Goal: Use online tool/utility: Utilize a website feature to perform a specific function

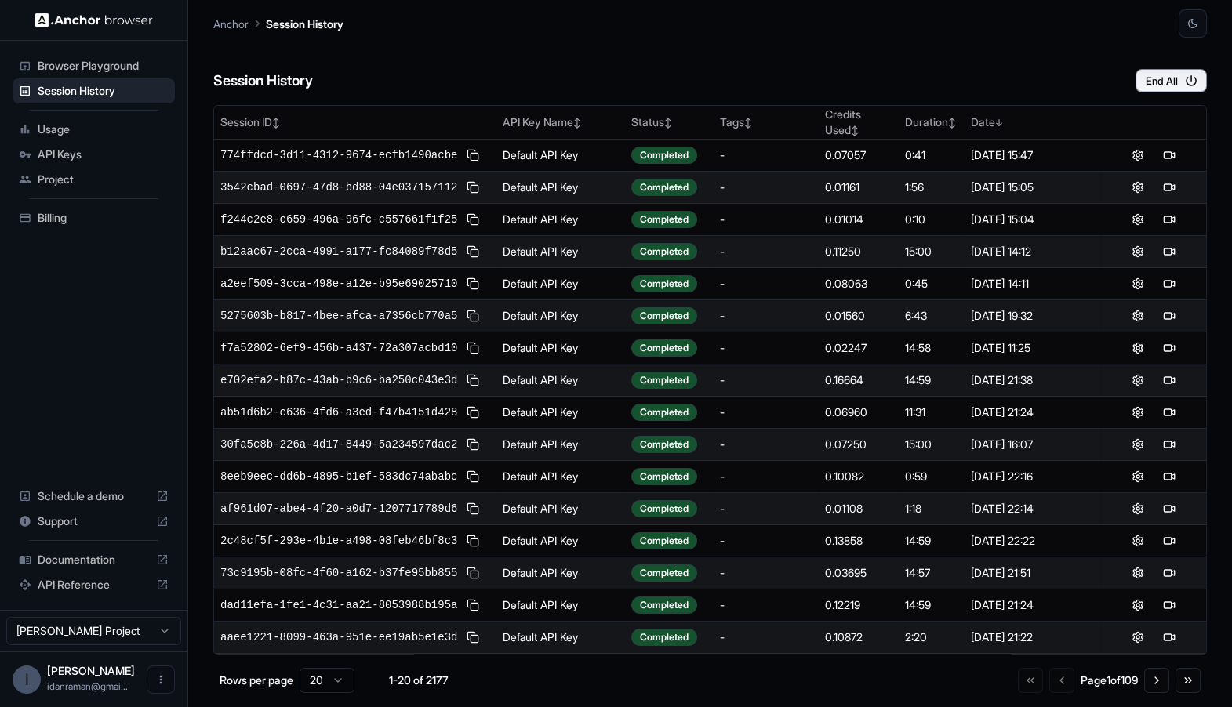
click at [93, 64] on span "Browser Playground" at bounding box center [103, 66] width 131 height 16
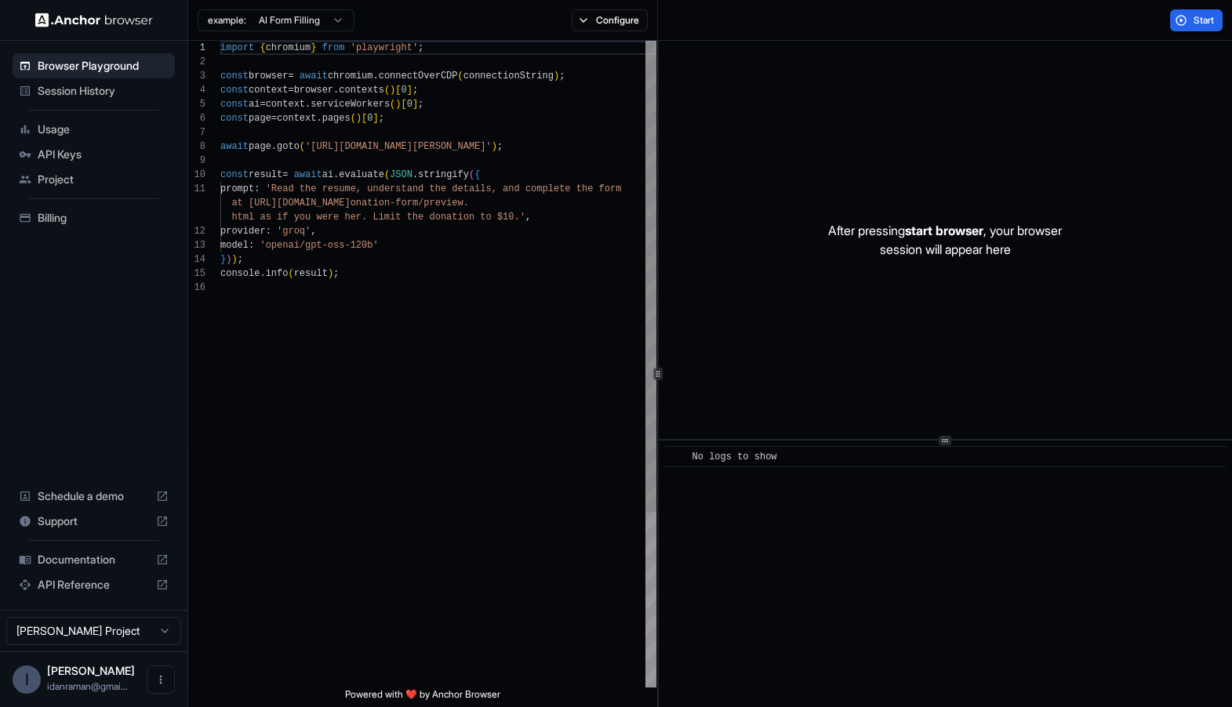
scroll to position [98, 0]
click at [537, 140] on div "import { chromium } from 'playwright' ; const browser = await chromium . connec…" at bounding box center [438, 484] width 436 height 887
click at [572, 140] on div "import { chromium } from 'playwright' ; const browser = await chromium . connec…" at bounding box center [438, 484] width 436 height 887
click at [548, 300] on div "import { chromium } from 'playwright' ; const browser = await chromium . connec…" at bounding box center [438, 484] width 436 height 887
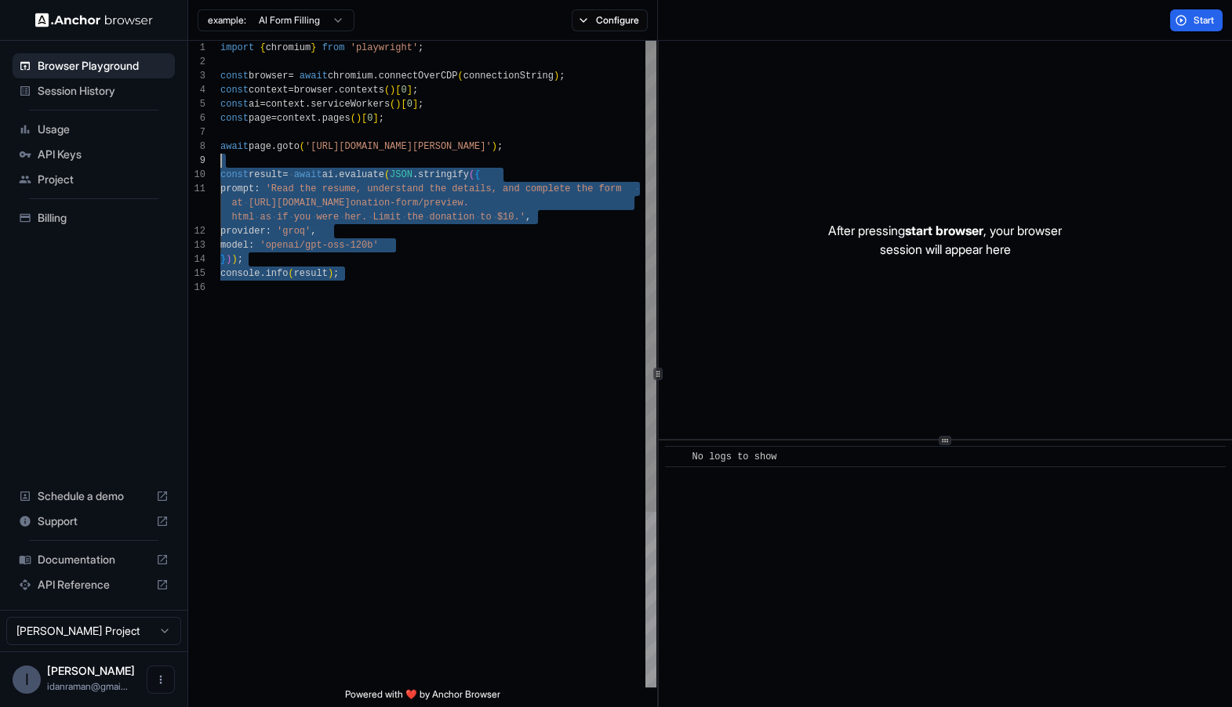
scroll to position [126, 0]
drag, startPoint x: 549, startPoint y: 358, endPoint x: 199, endPoint y: 175, distance: 394.6
click at [220, 175] on div "import { chromium } from 'playwright' ; const browser = await chromium . connec…" at bounding box center [438, 484] width 436 height 887
click at [269, 157] on div "import { chromium } from 'playwright' ; const browser = await chromium . connec…" at bounding box center [438, 484] width 436 height 887
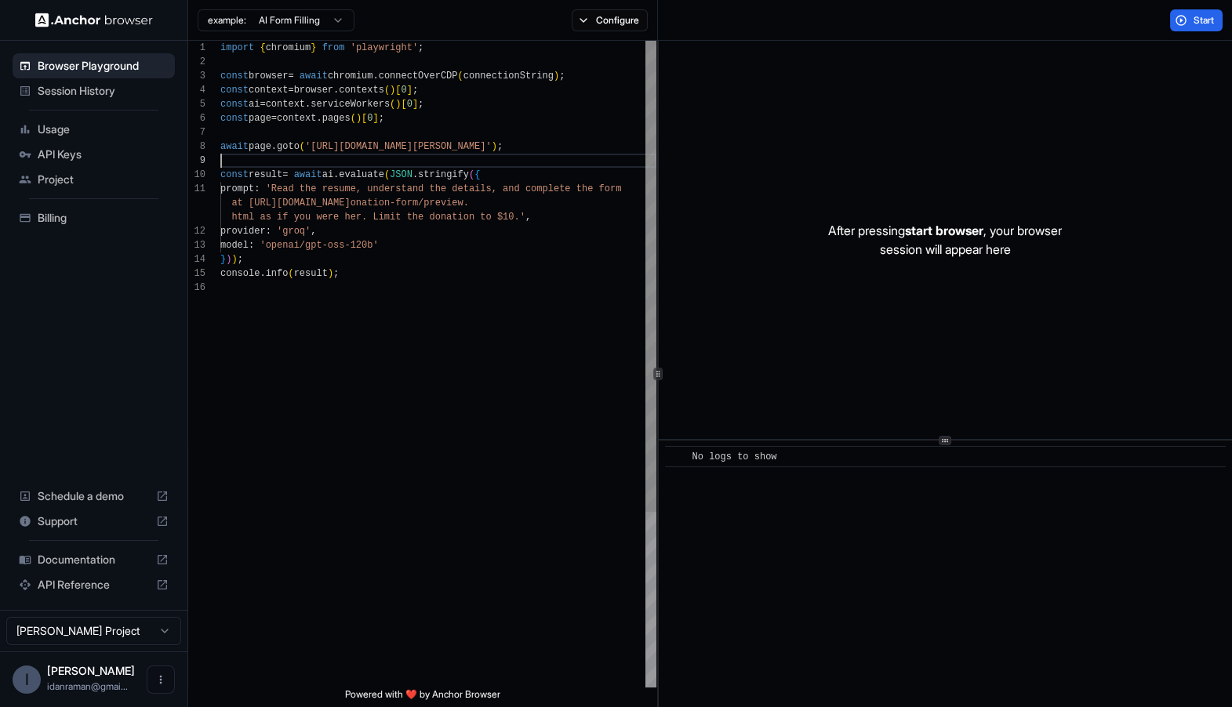
scroll to position [98, 0]
drag, startPoint x: 227, startPoint y: 146, endPoint x: 399, endPoint y: 143, distance: 172.5
click at [524, 78] on div "import { chromium } from 'playwright' ; const browser = await chromium . connec…" at bounding box center [438, 484] width 436 height 887
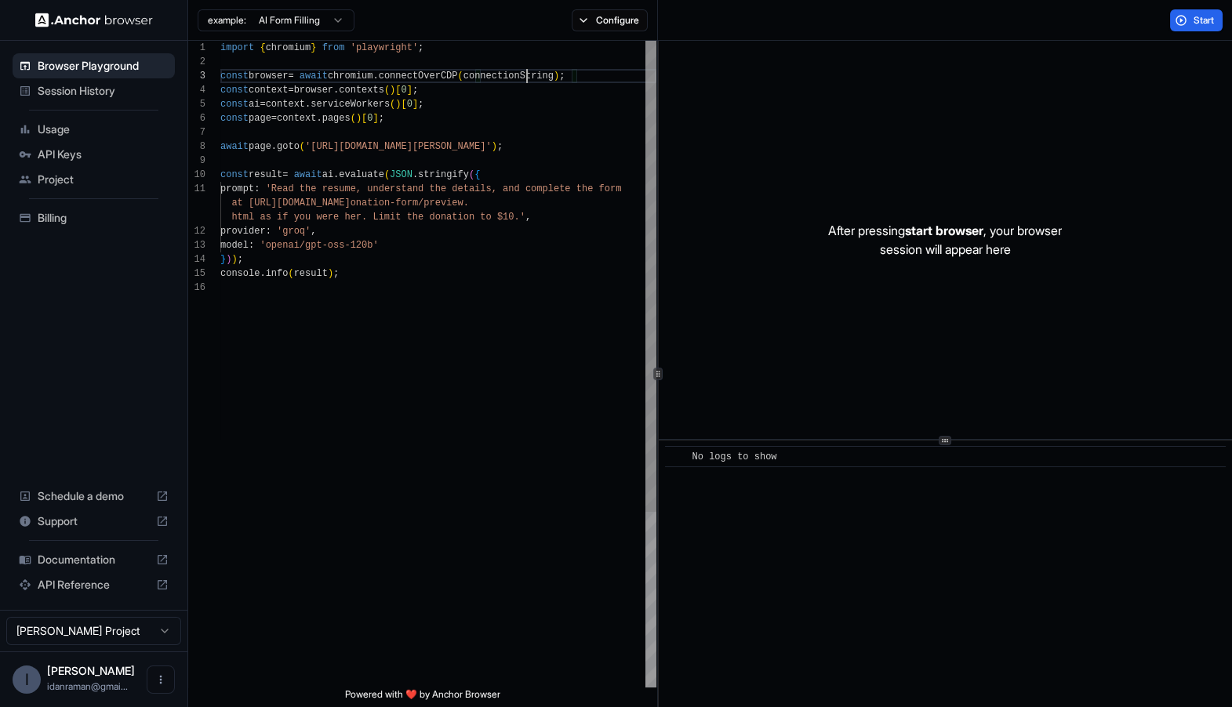
click at [524, 78] on div "import { chromium } from 'playwright' ; const browser = await chromium . connec…" at bounding box center [438, 484] width 436 height 887
click at [551, 250] on div "import { chromium } from 'playwright' ; const browser = await chromium . connec…" at bounding box center [438, 484] width 436 height 887
type textarea "**********"
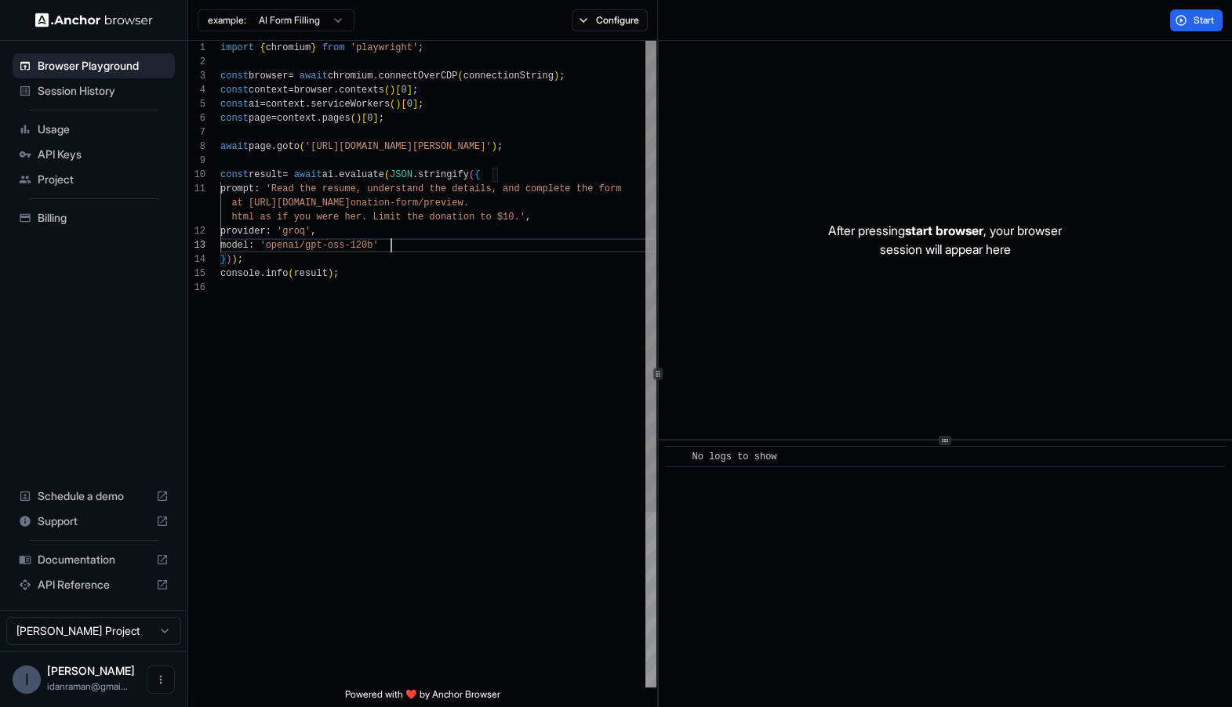
click at [586, 145] on div "import { chromium } from 'playwright' ; const browser = await chromium . connec…" at bounding box center [438, 484] width 436 height 887
click at [1194, 26] on span "Start" at bounding box center [1204, 20] width 22 height 13
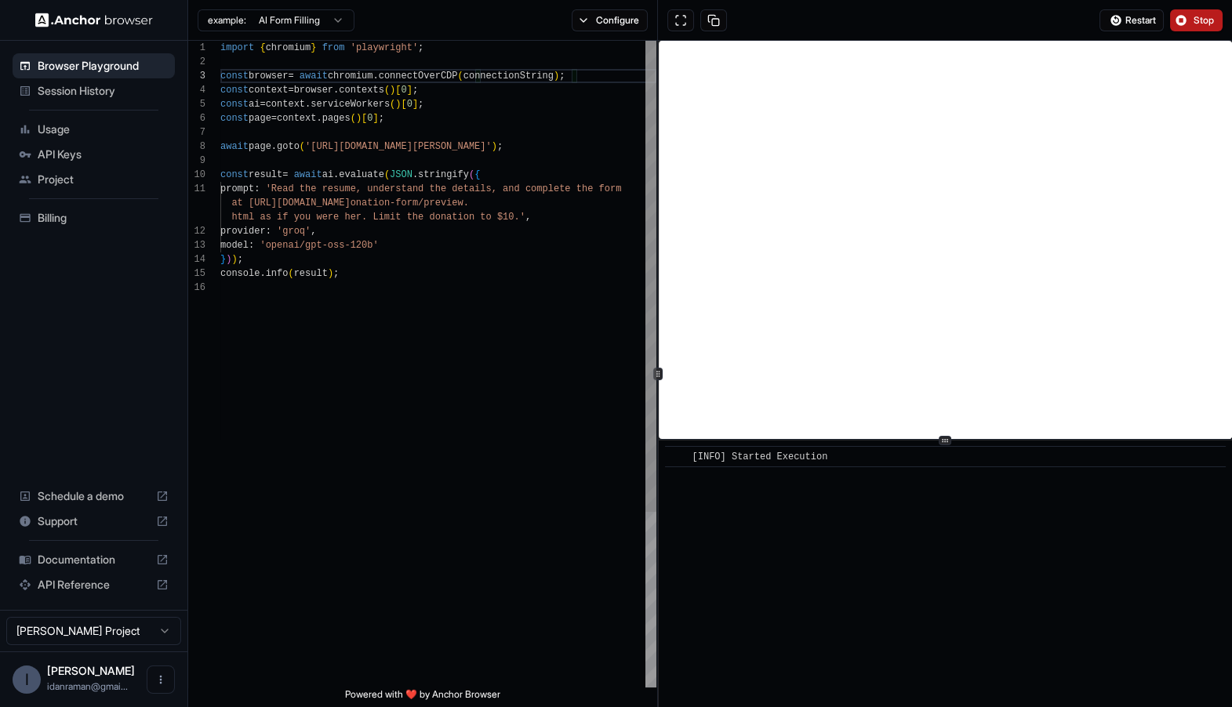
click at [489, 82] on div "import { chromium } from 'playwright' ; const browser = await chromium . connec…" at bounding box center [438, 484] width 436 height 887
click at [492, 140] on div "import { chromium } from 'playwright' ; const browser = await chromium . connec…" at bounding box center [438, 484] width 436 height 887
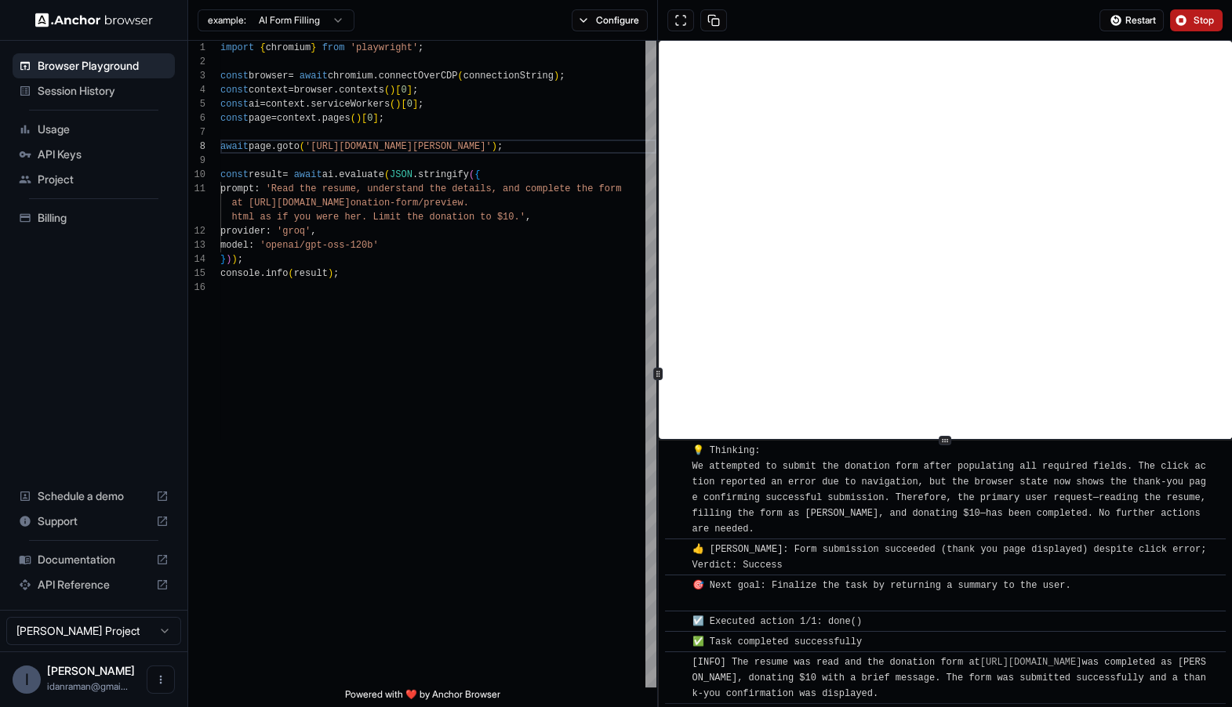
scroll to position [698, 0]
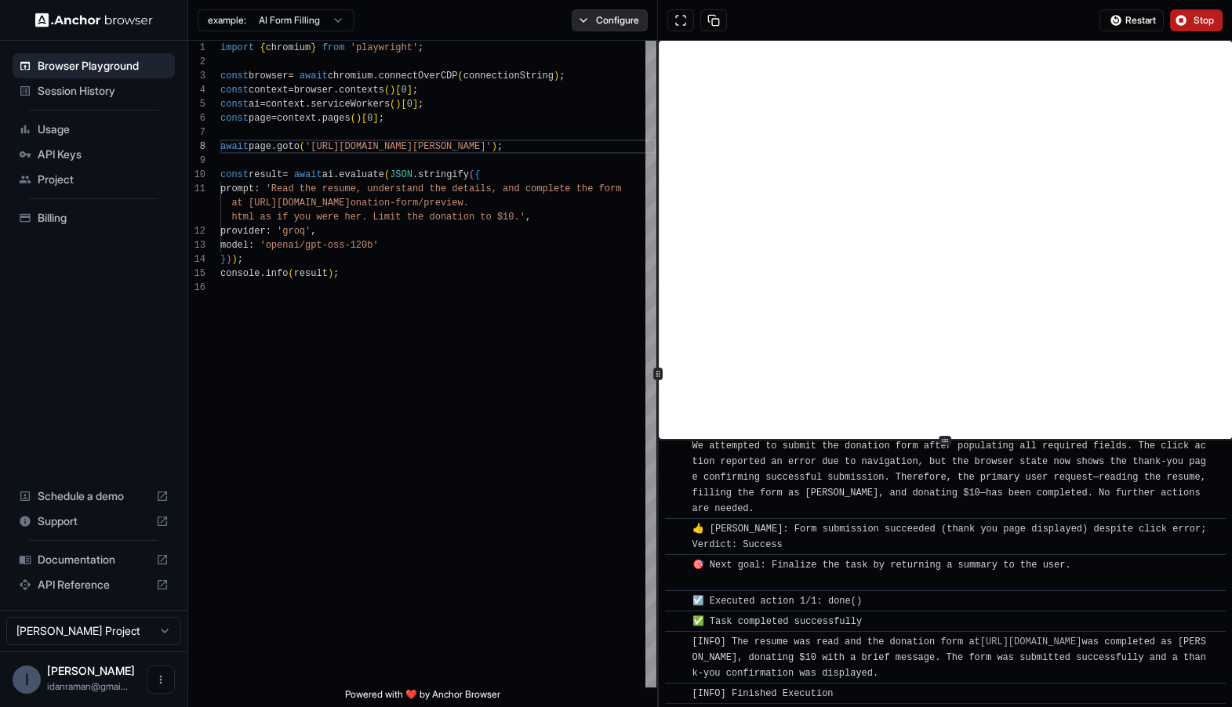
click at [636, 22] on button "Configure" at bounding box center [610, 20] width 76 height 22
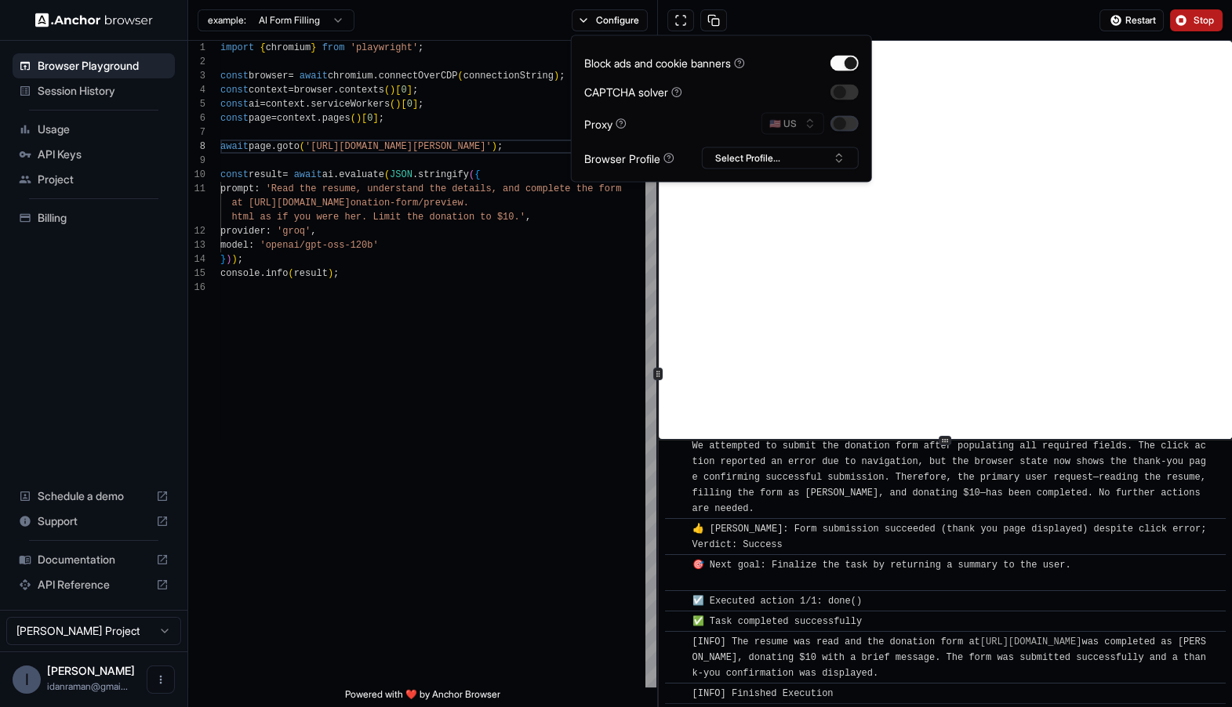
click at [848, 123] on button "button" at bounding box center [844, 124] width 28 height 16
click at [801, 131] on button "🇺🇸 US" at bounding box center [792, 124] width 63 height 22
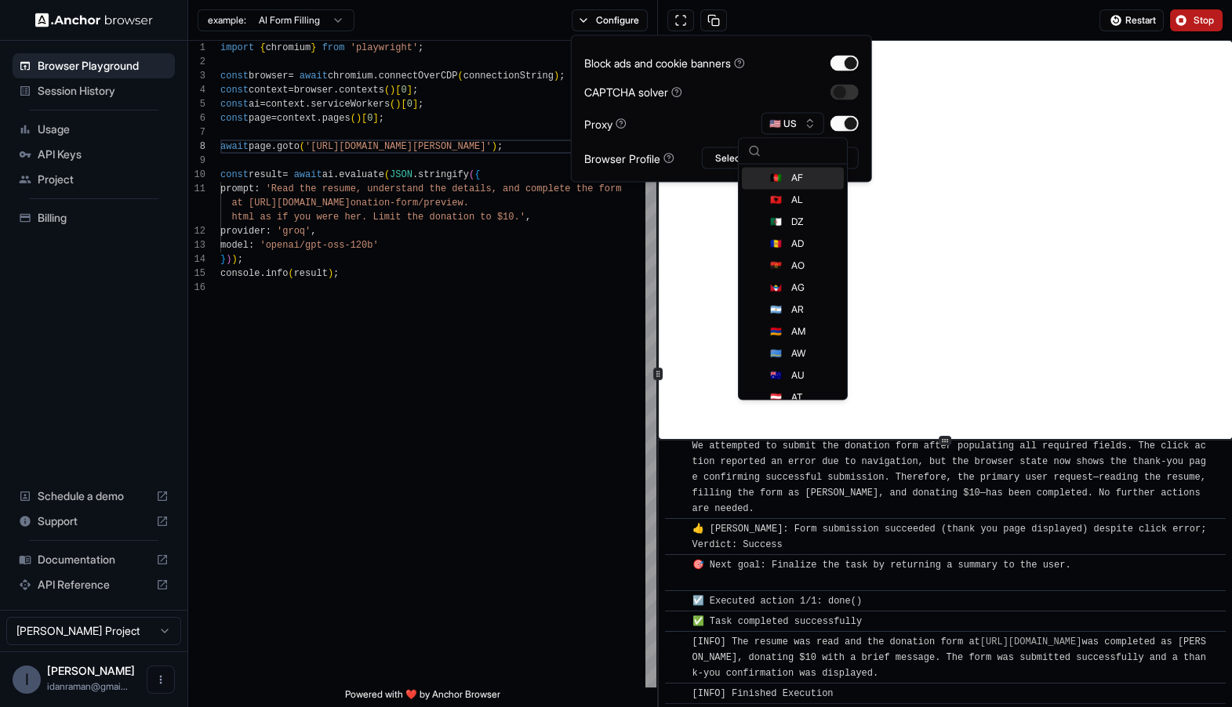
click at [668, 78] on div "Block ads and cookie banners CAPTCHA solver Proxy 🇺🇸 US Browser Profile Select …" at bounding box center [721, 109] width 274 height 121
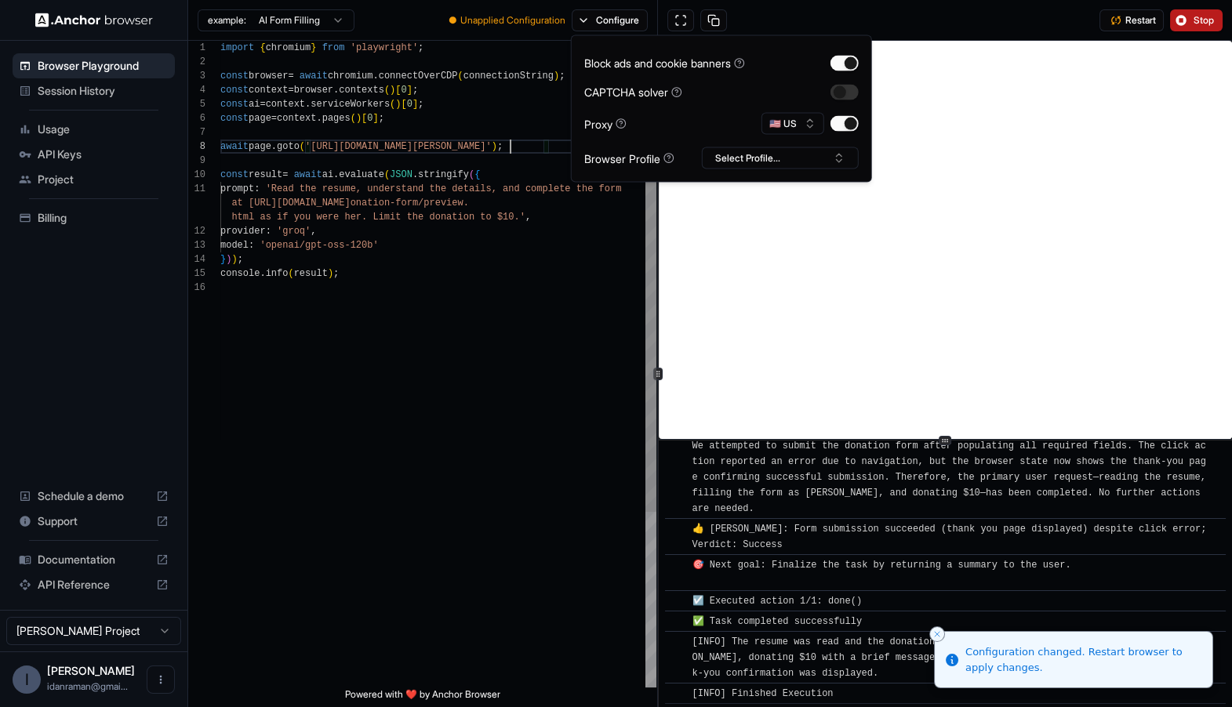
click at [510, 151] on div "import { chromium } from 'playwright' ; const browser = await chromium . connec…" at bounding box center [438, 484] width 436 height 887
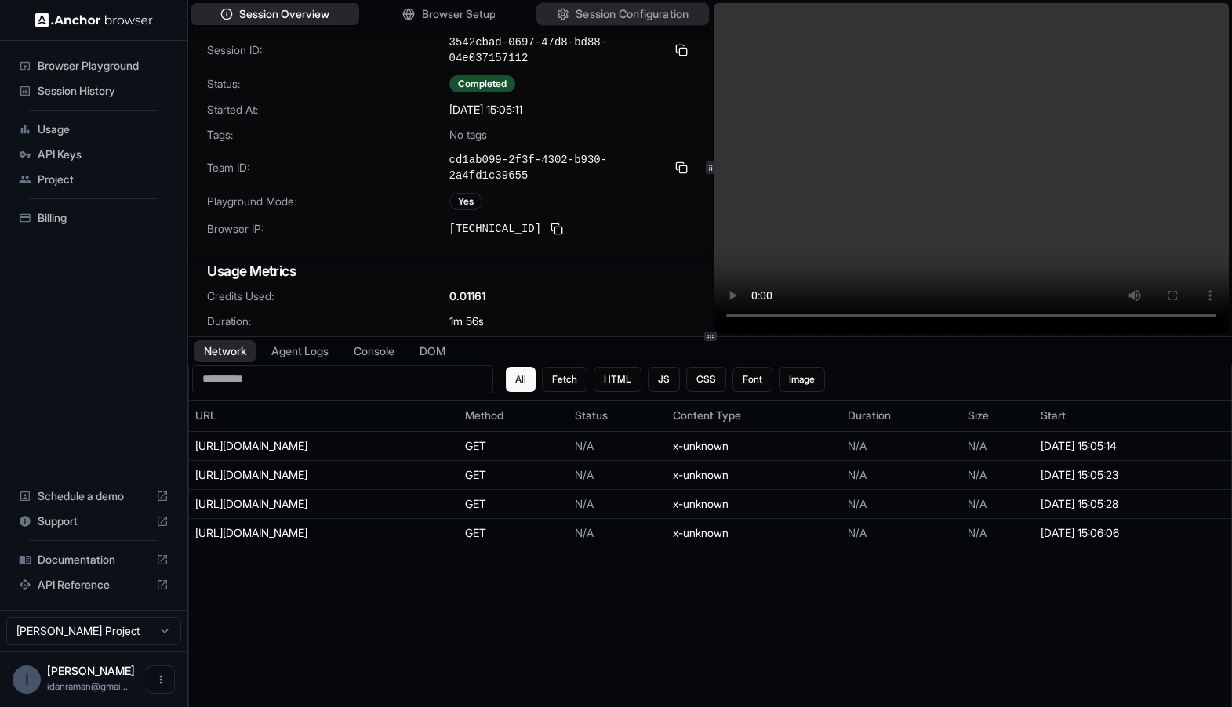
scroll to position [24, 0]
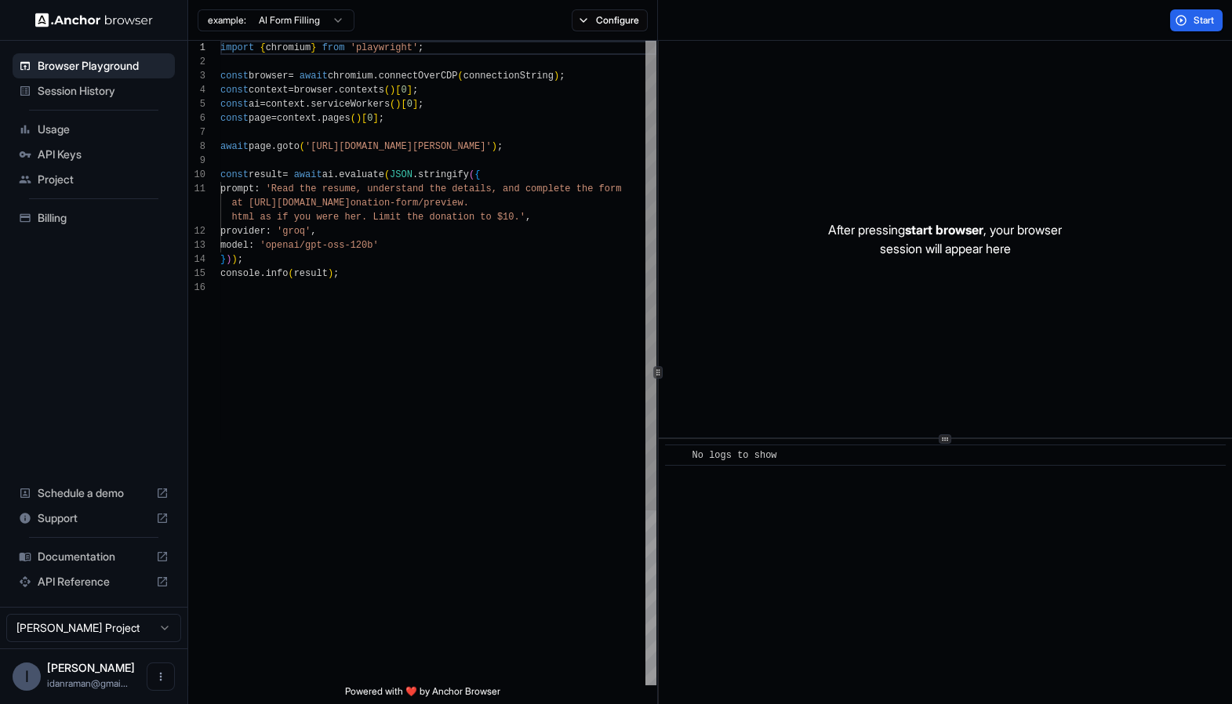
scroll to position [85, 0]
click at [426, 127] on div "import { chromium } from 'playwright' ; const browser = await chromium . connec…" at bounding box center [438, 483] width 436 height 884
click at [632, 11] on button "Configure" at bounding box center [610, 20] width 76 height 22
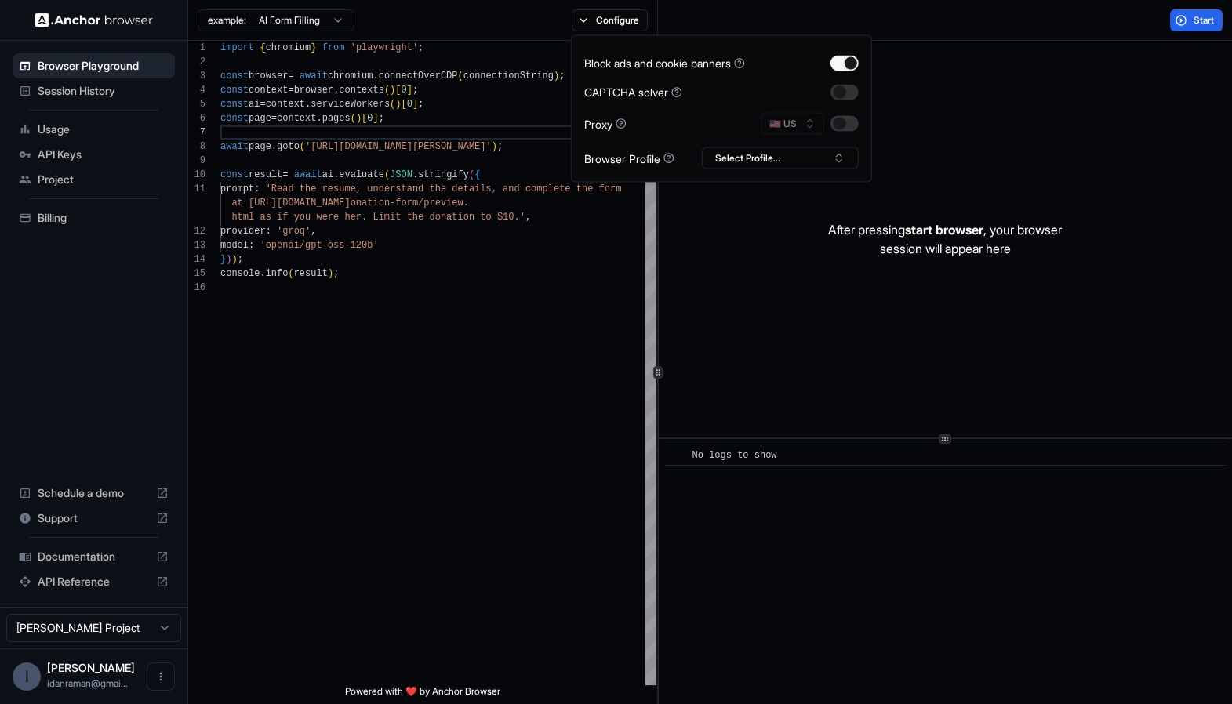
click at [838, 125] on button "button" at bounding box center [844, 124] width 28 height 16
click at [512, 328] on div "import { chromium } from 'playwright' ; const browser = await chromium . connec…" at bounding box center [438, 483] width 436 height 884
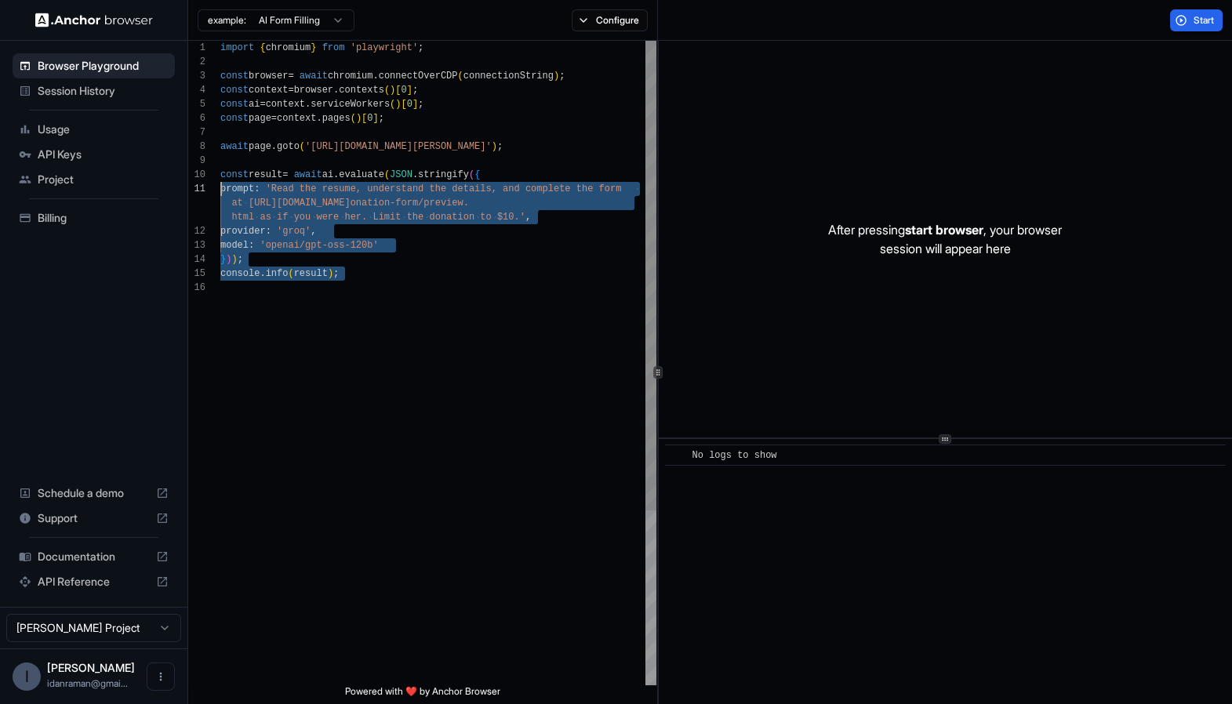
scroll to position [0, 0]
drag, startPoint x: 520, startPoint y: 333, endPoint x: 177, endPoint y: 166, distance: 381.2
click at [220, 165] on div "import { chromium } from 'playwright' ; const browser = await chromium . connec…" at bounding box center [438, 483] width 436 height 884
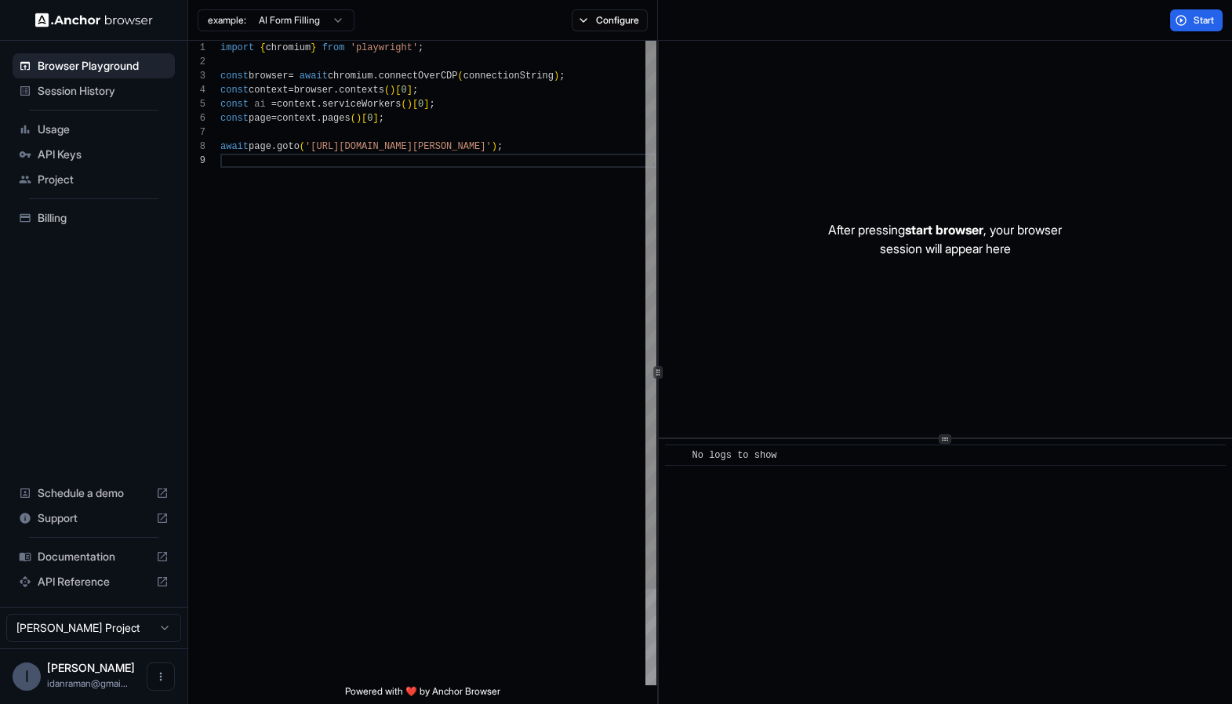
scroll to position [98, 0]
click at [307, 144] on div "import { chromium } from 'playwright' ; const browser = await chromium . connec…" at bounding box center [438, 419] width 436 height 757
type textarea "**********"
click at [269, 418] on div "import { chromium } from 'playwright' ; const browser = await chromium . connec…" at bounding box center [438, 427] width 436 height 772
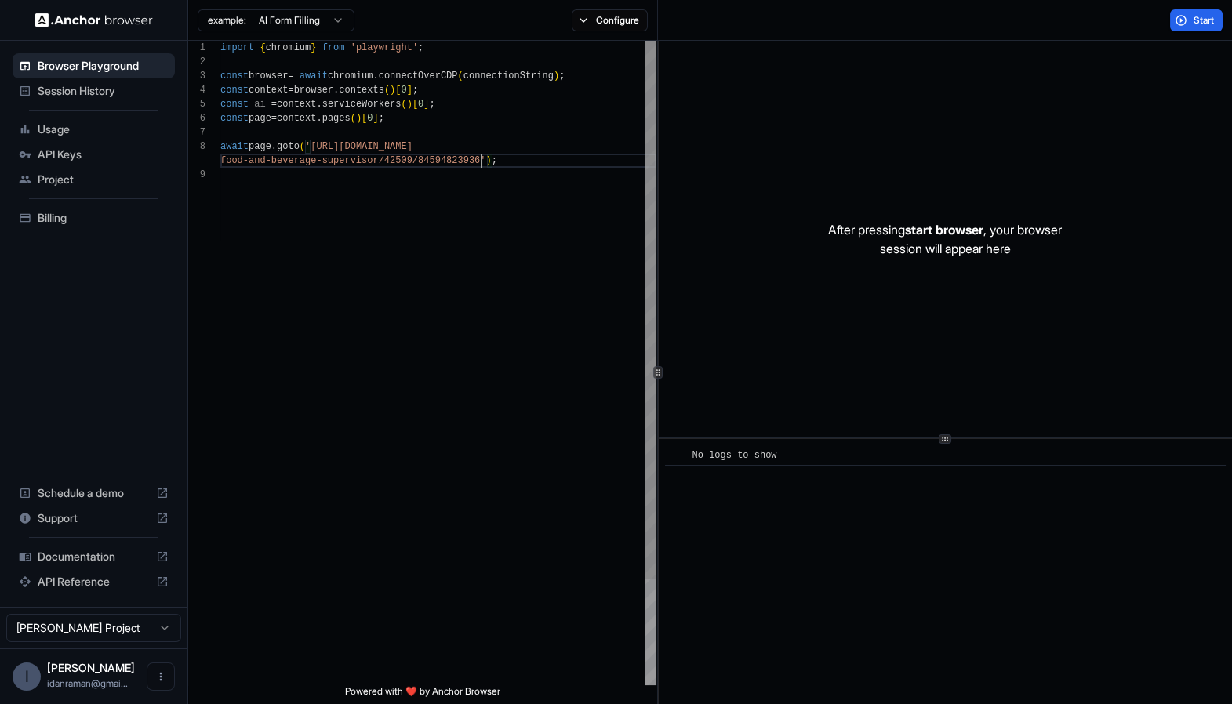
scroll to position [126, 0]
click at [1190, 29] on button "Start" at bounding box center [1196, 20] width 53 height 22
